Goal: Understand process/instructions: Learn how to perform a task or action

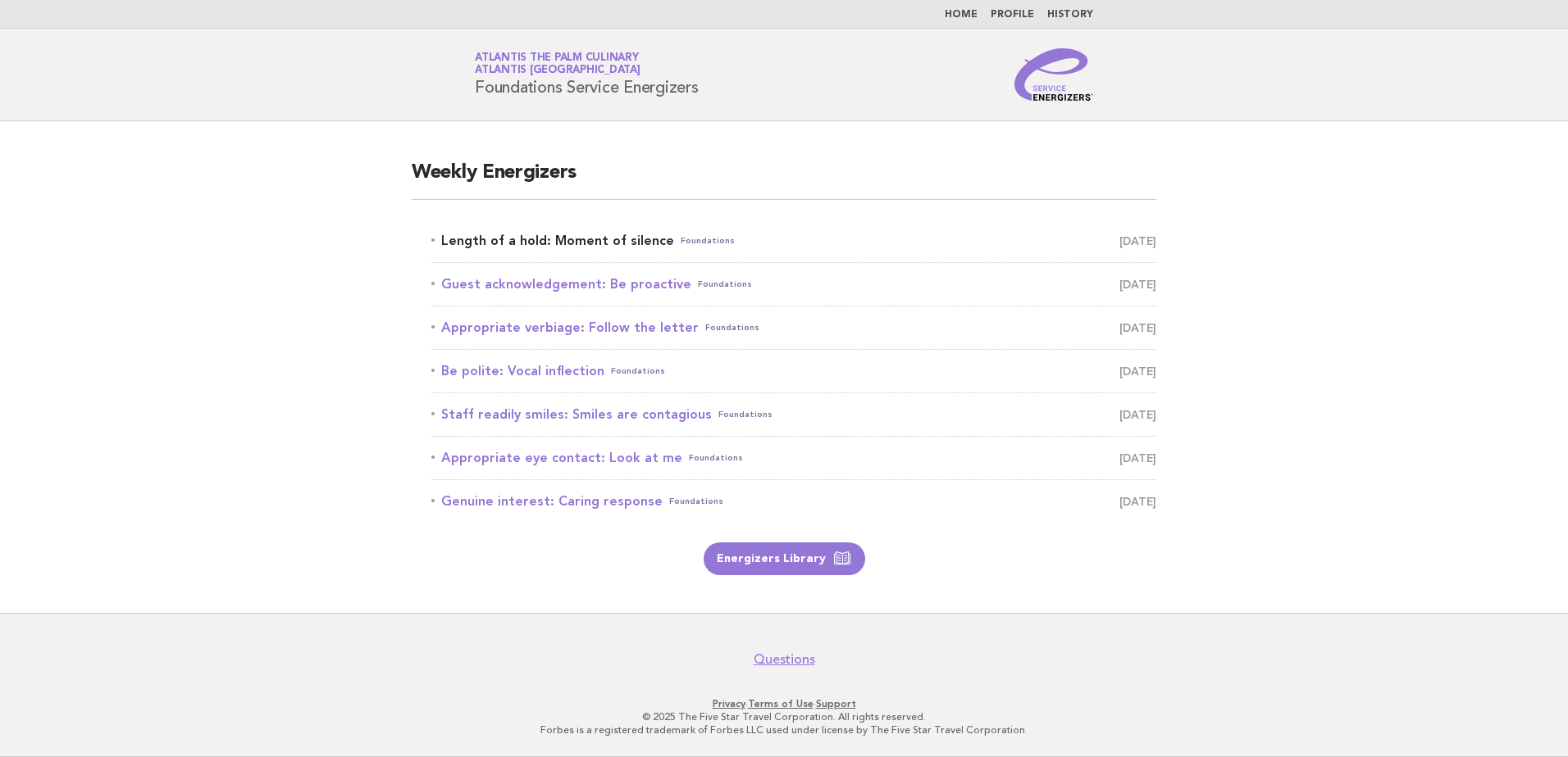
click at [534, 239] on link "Length of a hold: Moment of silence Foundations August 21" at bounding box center [793, 242] width 725 height 23
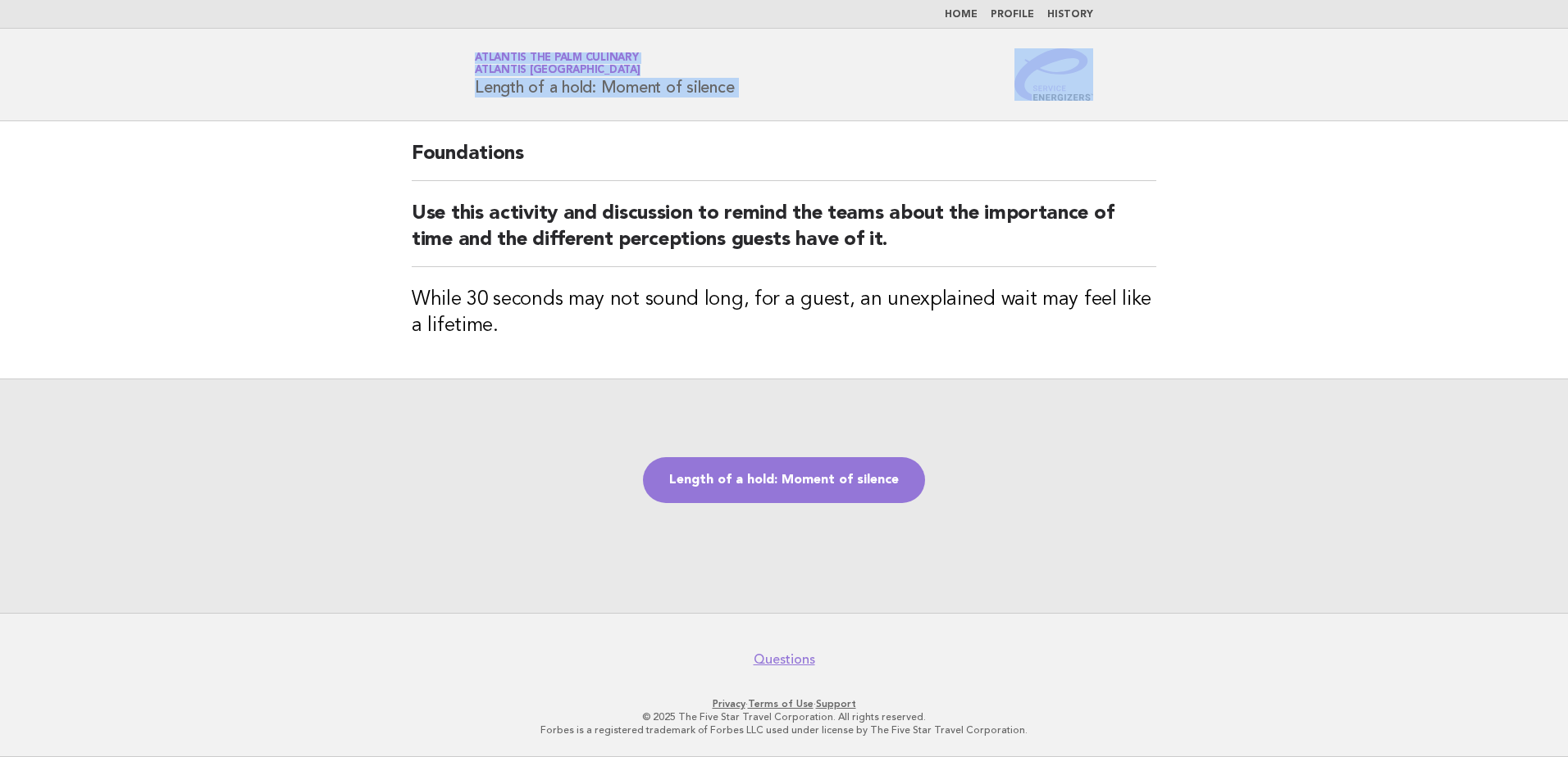
drag, startPoint x: 357, startPoint y: 35, endPoint x: 358, endPoint y: 164, distance: 129.0
click at [358, 164] on body "Home Profile History Service Energizers Atlantis The Palm Culinary Atlantis [GE…" at bounding box center [784, 378] width 1568 height 757
click at [358, 164] on main "Foundations Use this activity and discussion to remind the teams about the impo…" at bounding box center [784, 367] width 1568 height 492
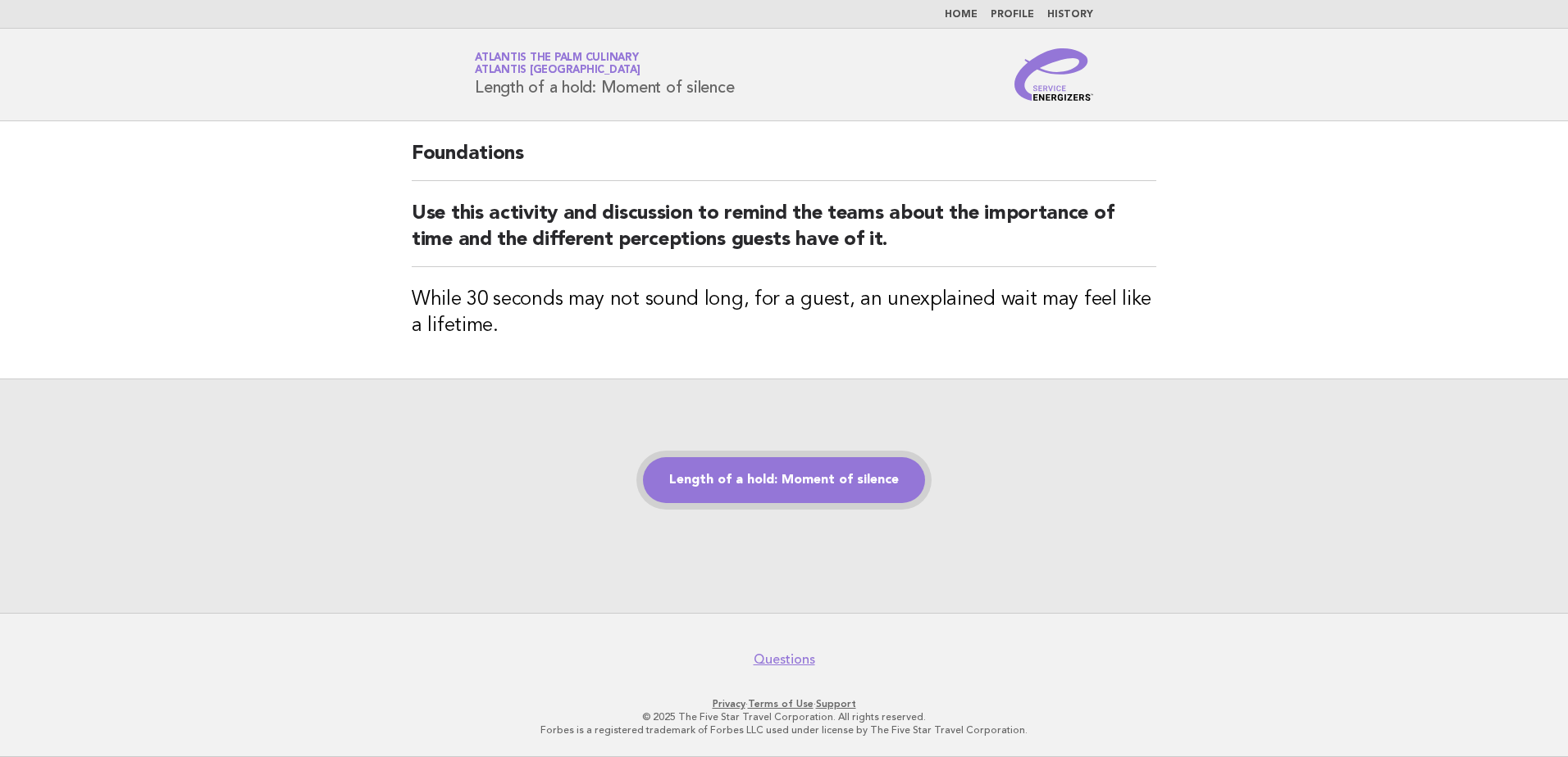
click at [686, 495] on link "Length of a hold: Moment of silence" at bounding box center [784, 480] width 282 height 46
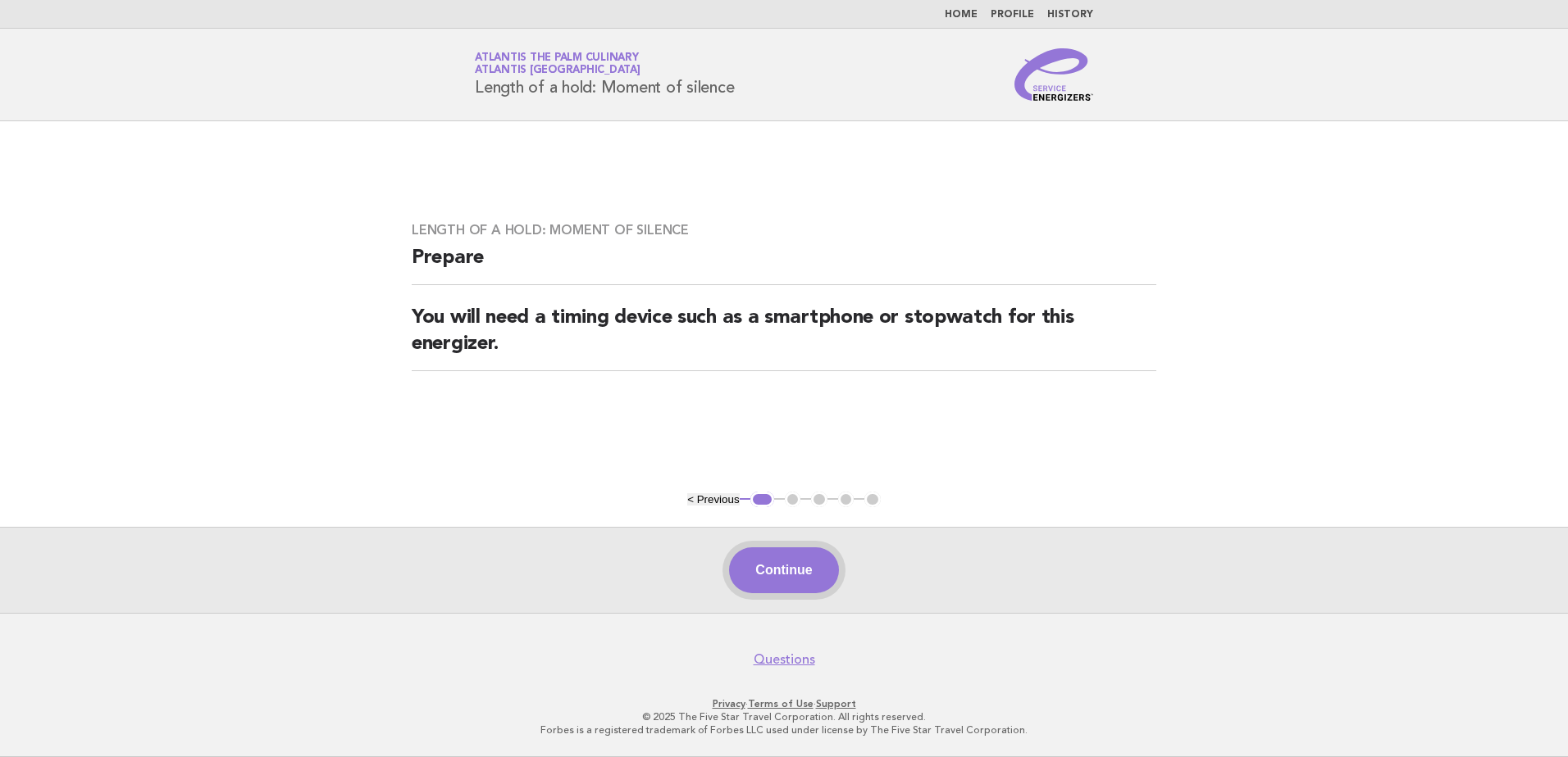
click at [752, 554] on button "Continue" at bounding box center [783, 570] width 109 height 46
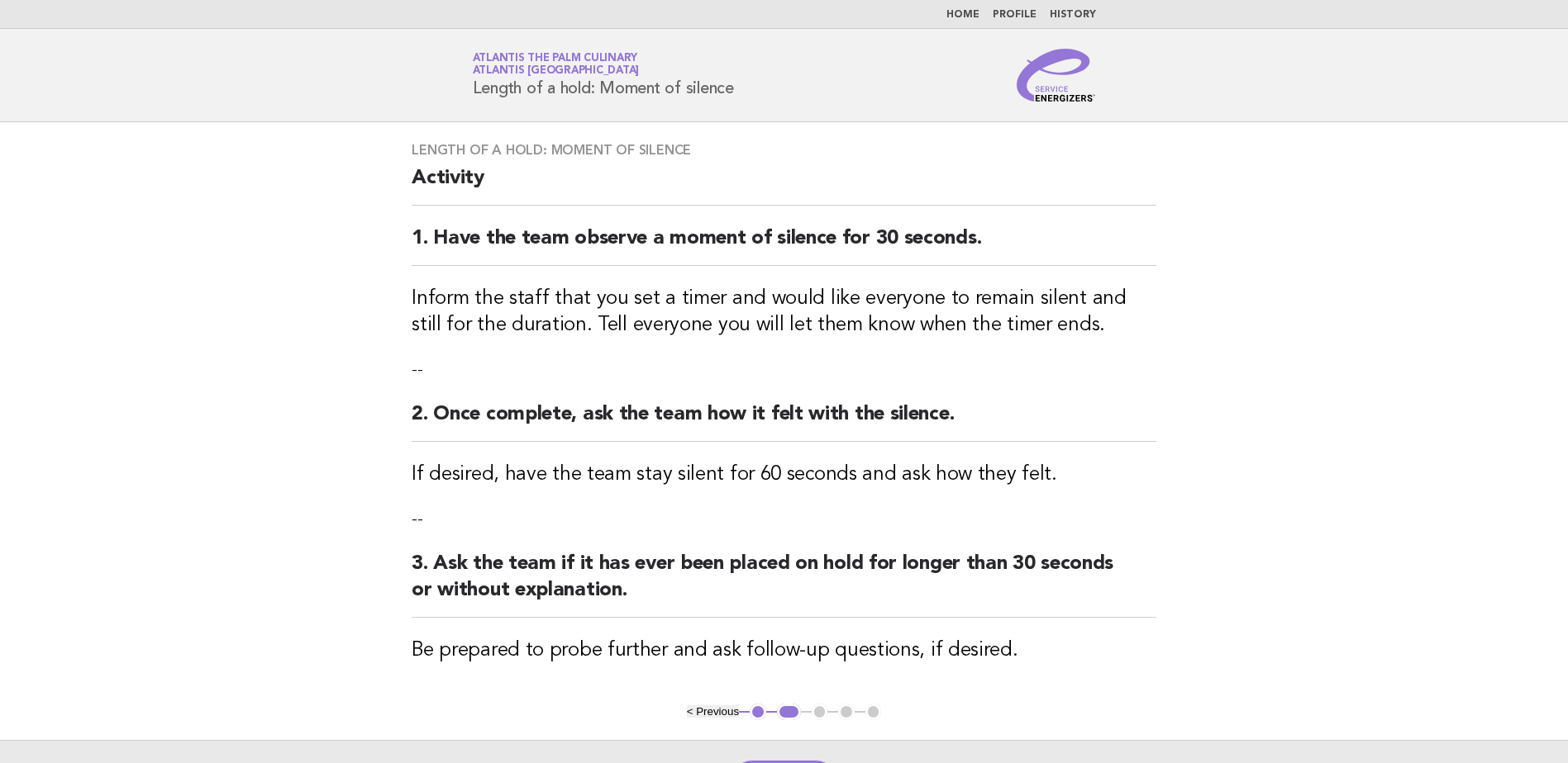
scroll to position [166, 0]
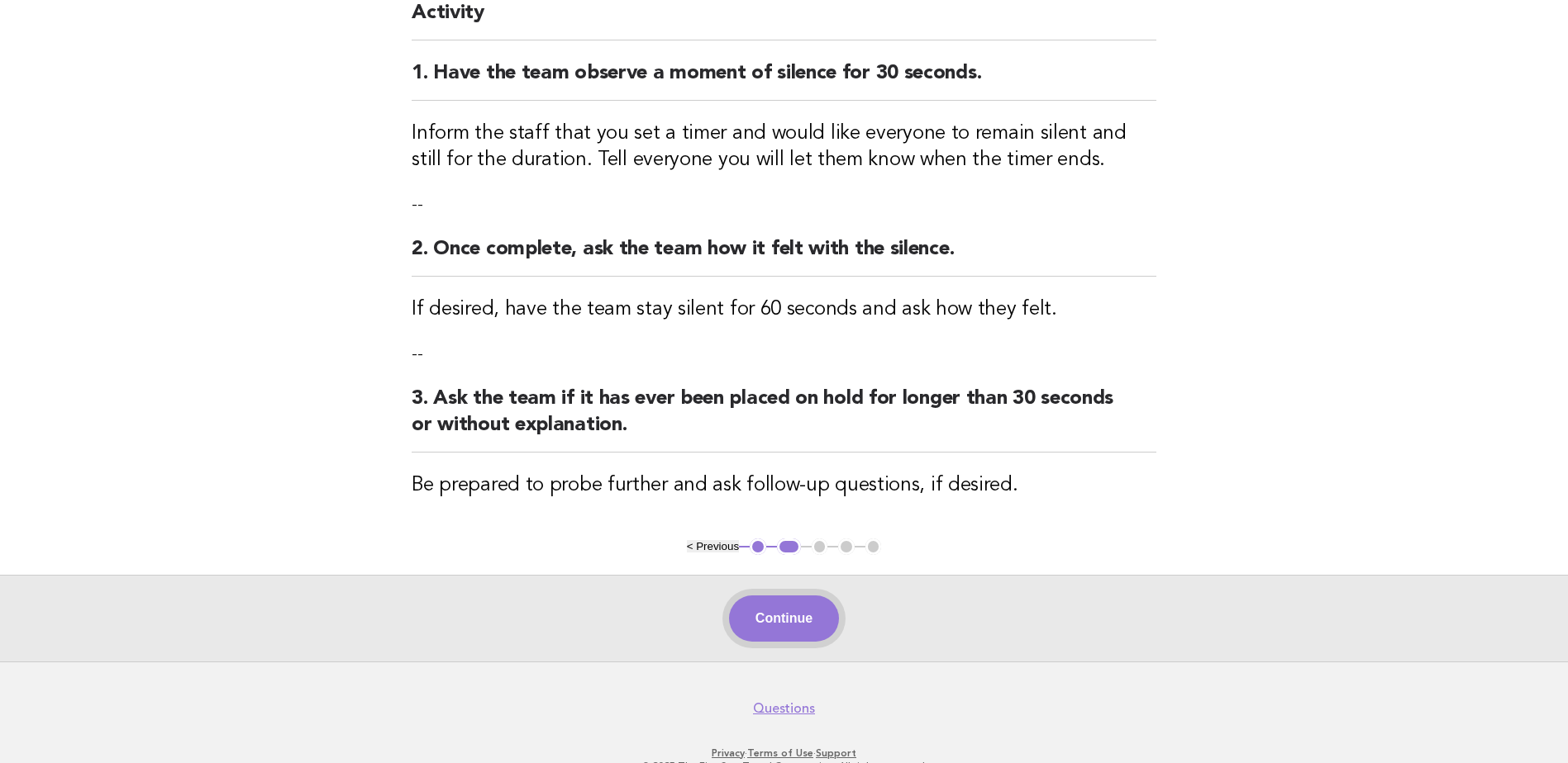
click at [805, 617] on button "Continue" at bounding box center [784, 618] width 110 height 46
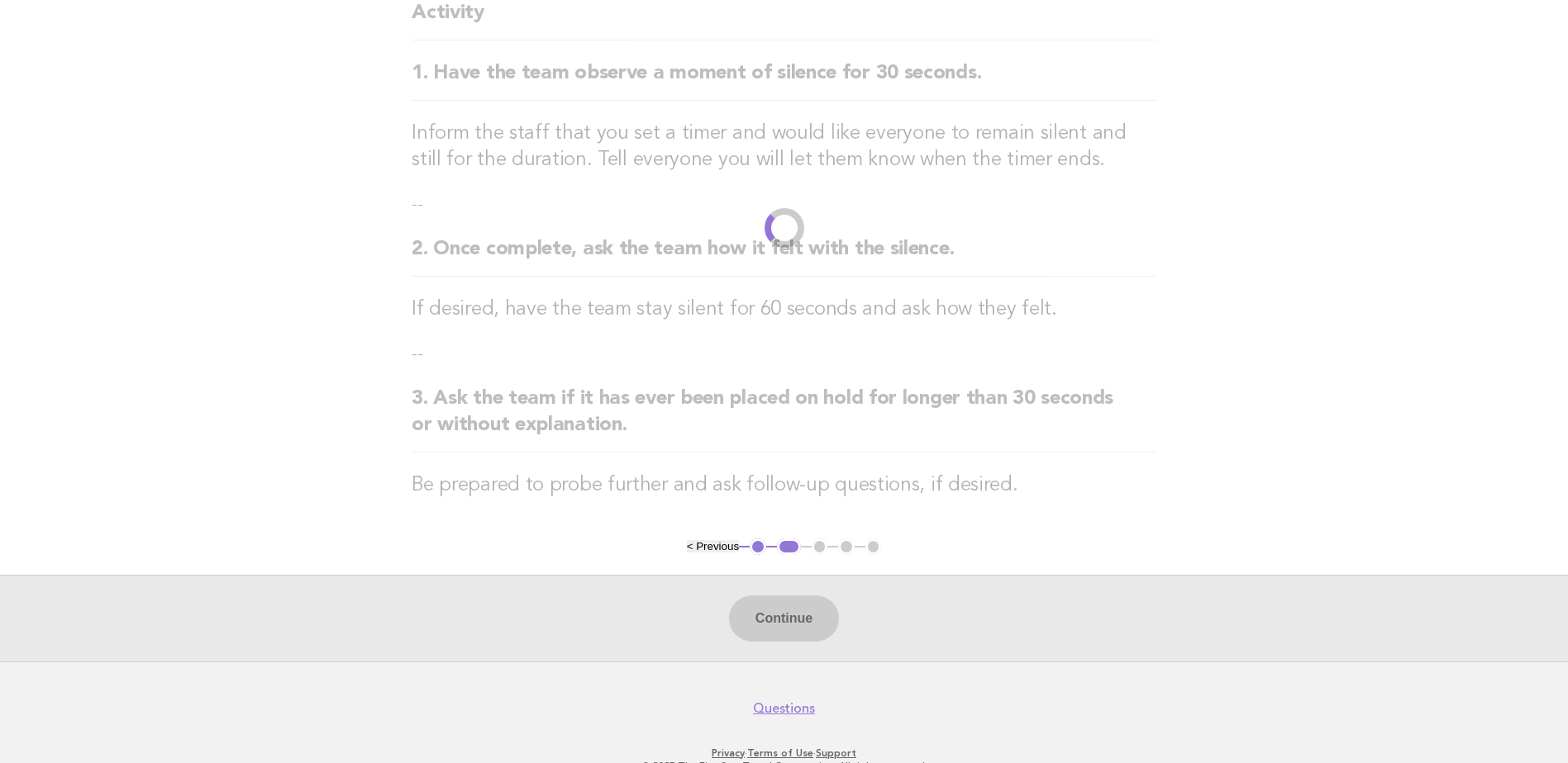
scroll to position [0, 0]
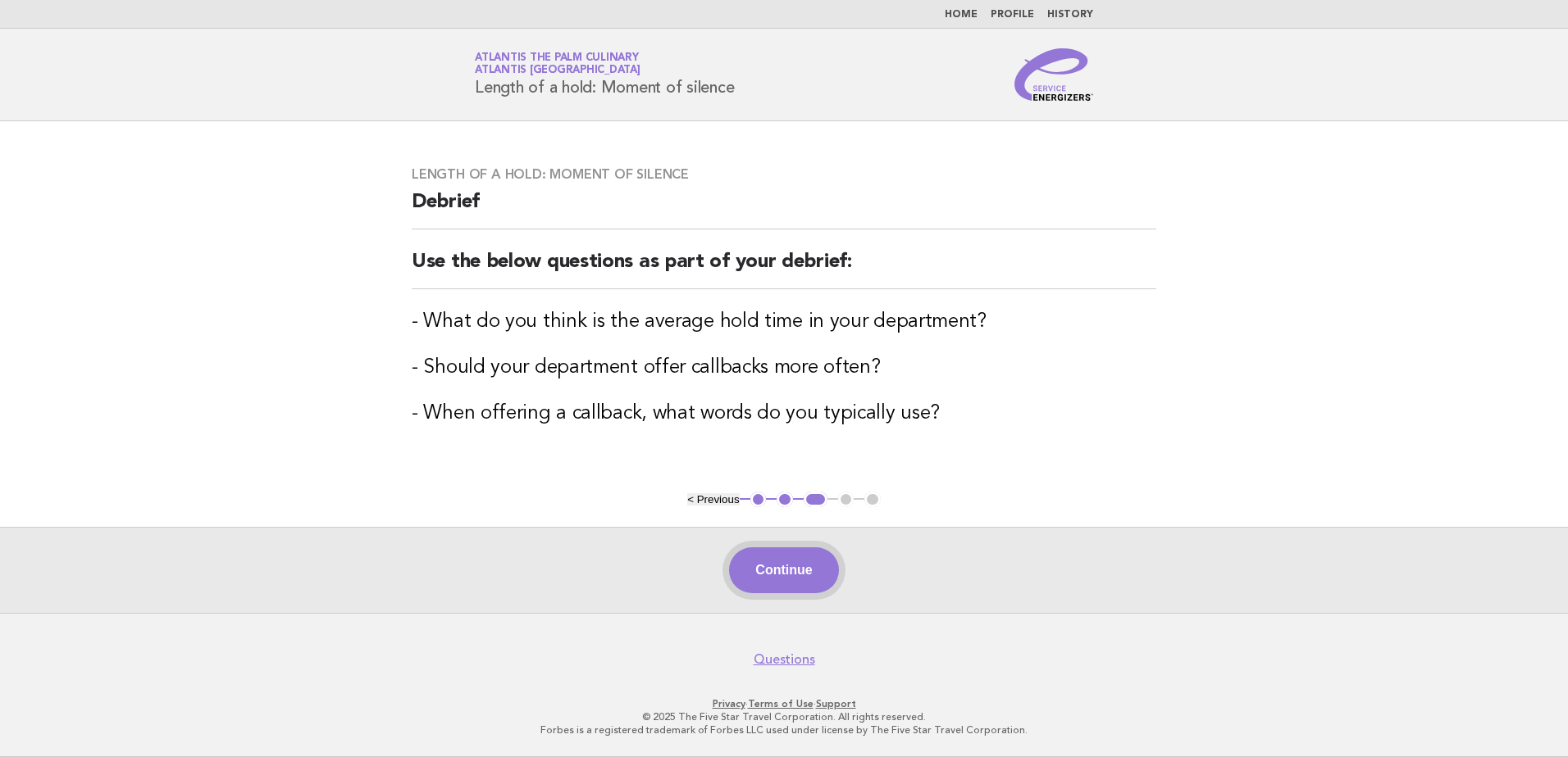
click at [791, 565] on button "Continue" at bounding box center [783, 570] width 109 height 46
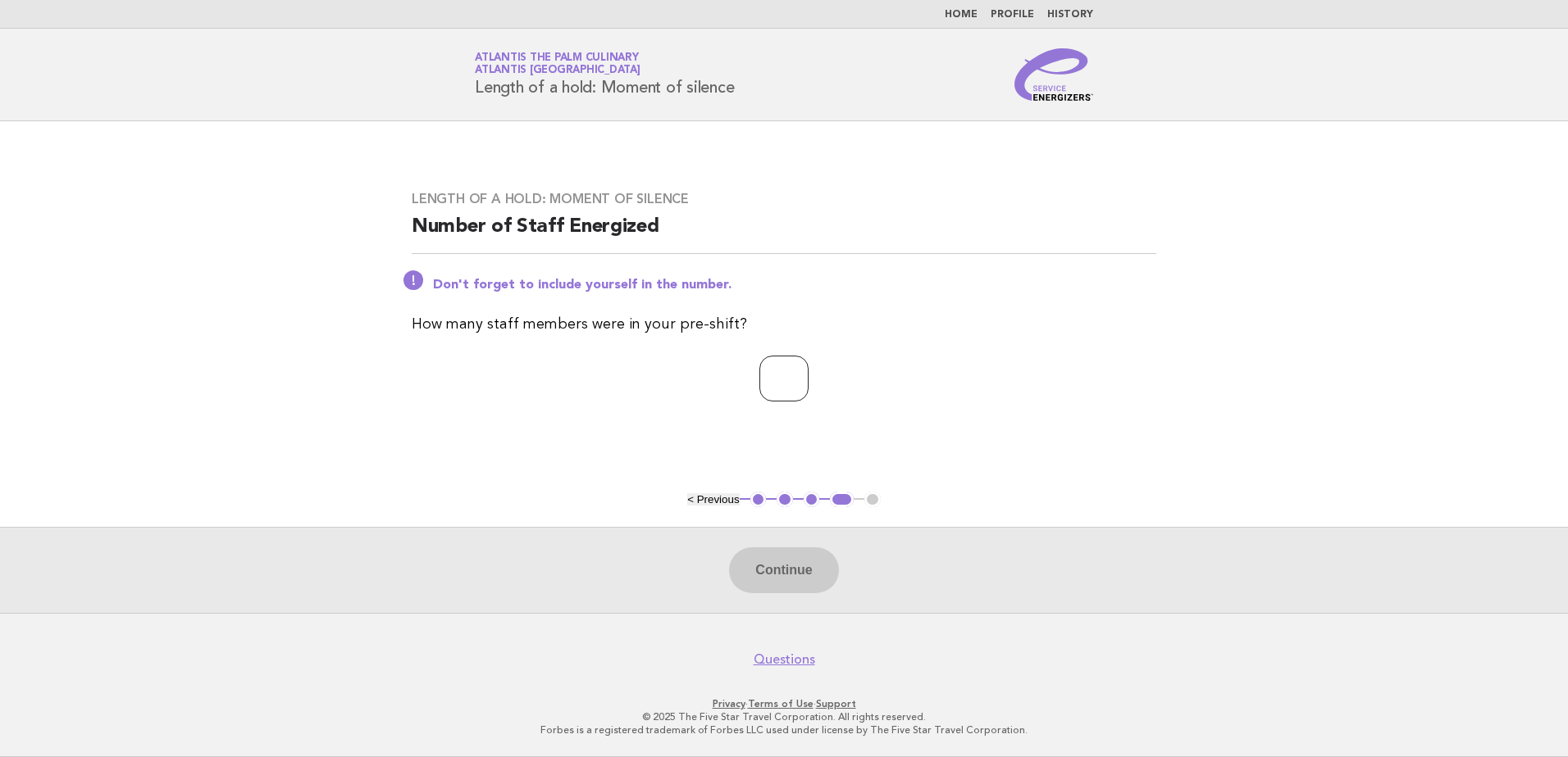
click at [759, 370] on input "number" at bounding box center [783, 378] width 49 height 46
type input "**"
click at [792, 560] on button "Continue" at bounding box center [783, 570] width 109 height 46
